Goal: Submit feedback/report problem

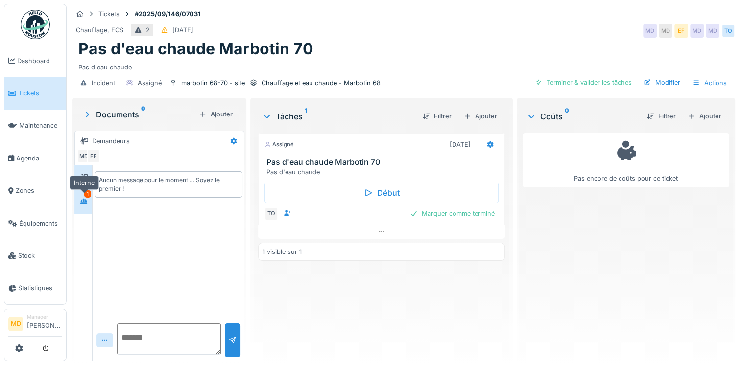
click at [90, 201] on div at bounding box center [83, 201] width 15 height 12
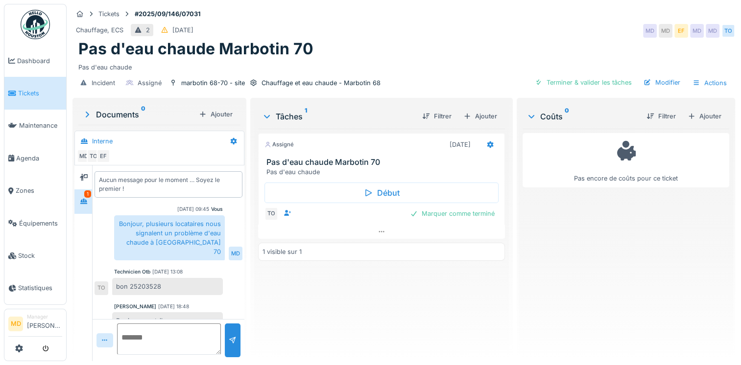
scroll to position [13, 0]
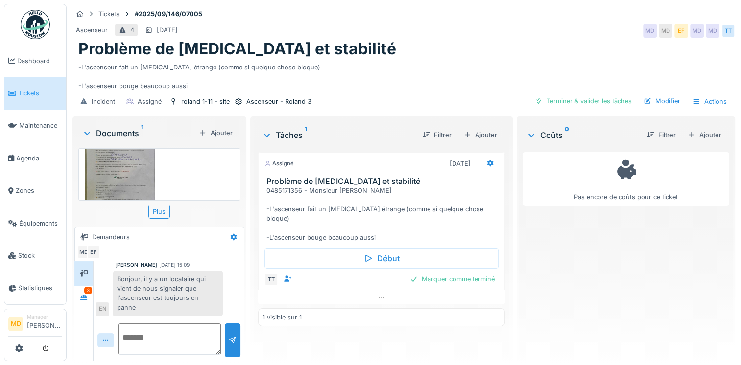
scroll to position [67, 0]
click at [83, 297] on icon at bounding box center [83, 297] width 7 height 5
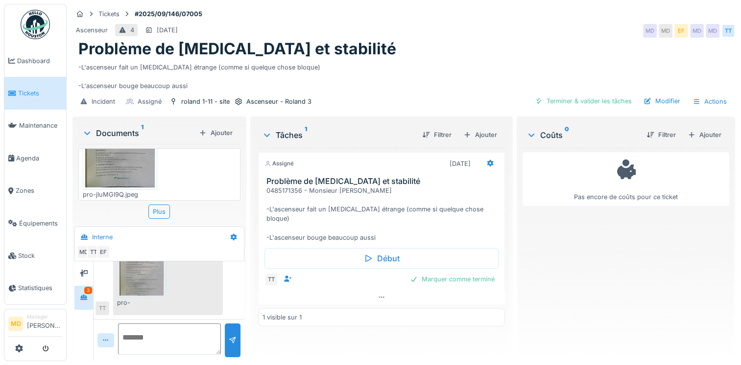
scroll to position [174, 0]
click at [154, 276] on img at bounding box center [141, 286] width 44 height 49
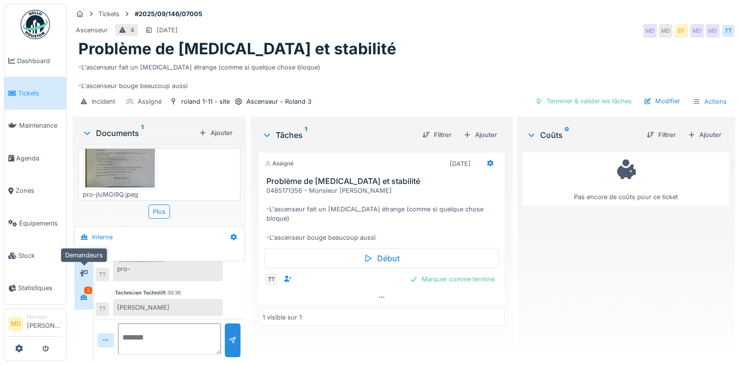
click at [86, 277] on div at bounding box center [84, 273] width 8 height 9
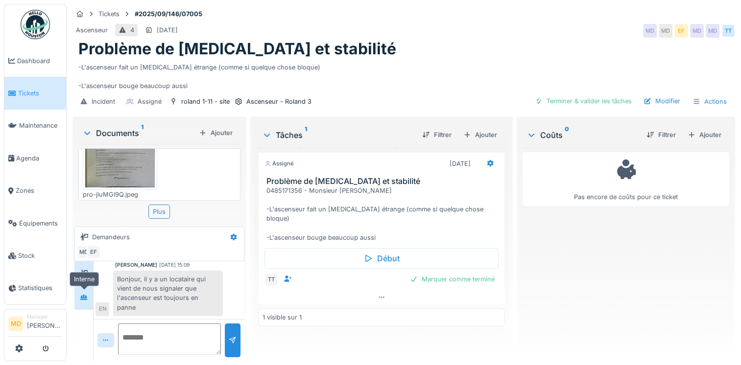
click at [87, 298] on icon at bounding box center [84, 297] width 8 height 6
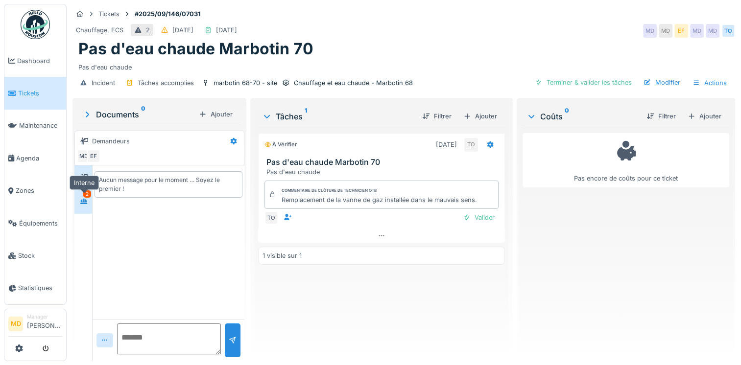
click at [86, 205] on div at bounding box center [84, 201] width 8 height 9
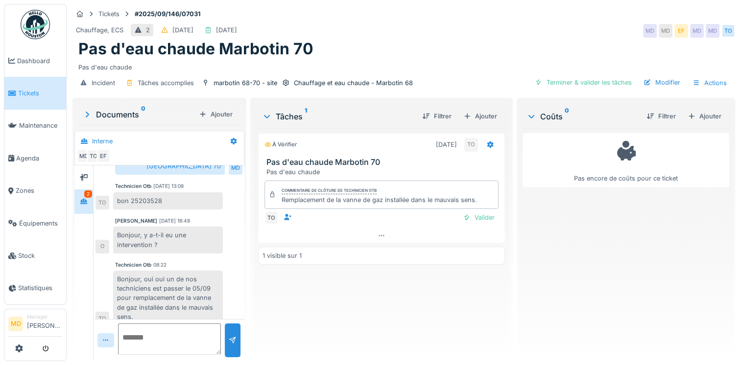
scroll to position [7, 0]
click at [187, 327] on textarea at bounding box center [169, 339] width 103 height 31
click at [90, 172] on div at bounding box center [83, 177] width 15 height 12
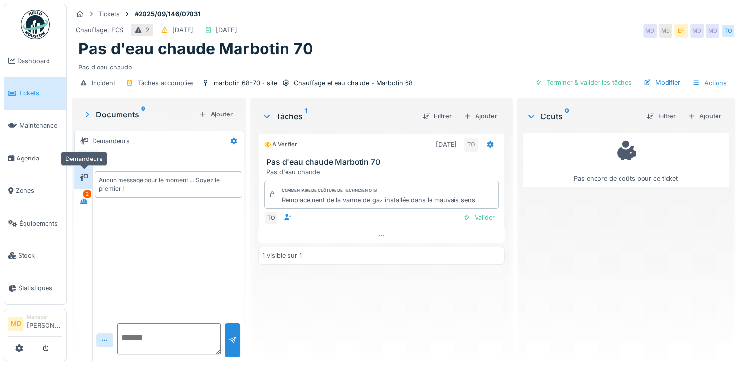
scroll to position [0, 0]
click at [87, 199] on icon at bounding box center [83, 201] width 7 height 5
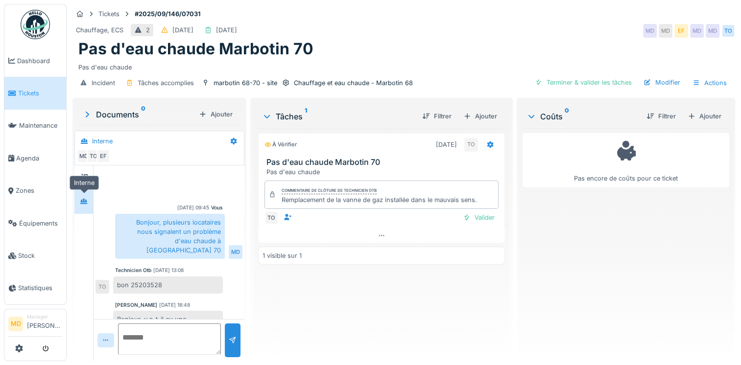
scroll to position [84, 0]
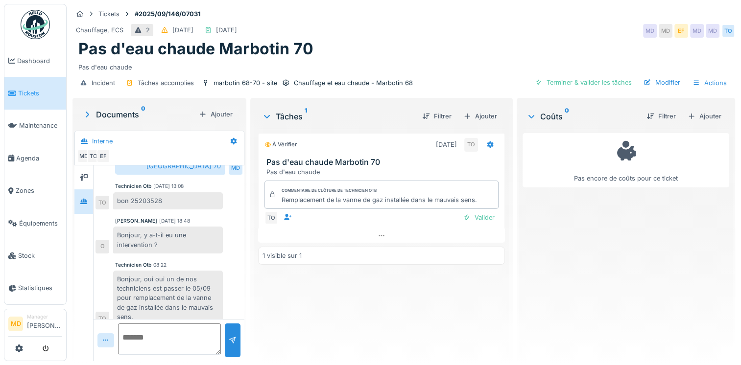
click at [174, 328] on textarea at bounding box center [169, 339] width 103 height 31
type textarea "*"
